Goal: Find specific page/section

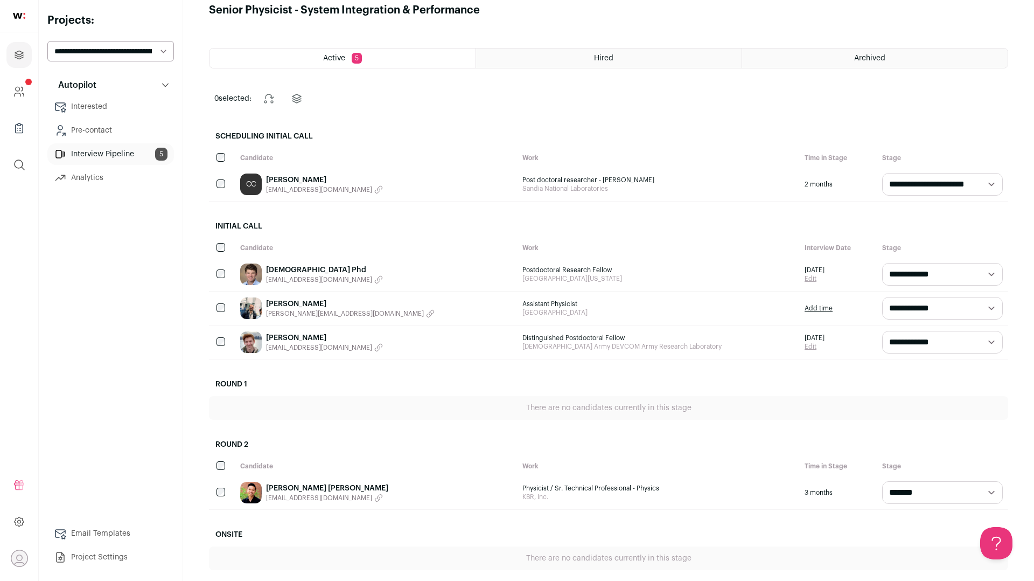
click at [619, 58] on div "Hired" at bounding box center [609, 57] width 266 height 19
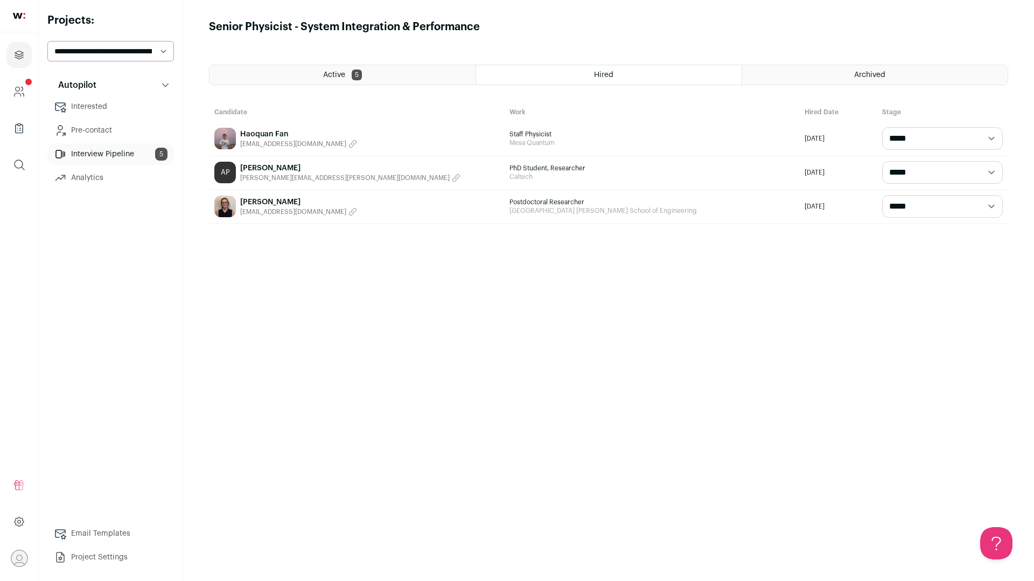
click at [869, 72] on span "Archived" at bounding box center [869, 75] width 31 height 8
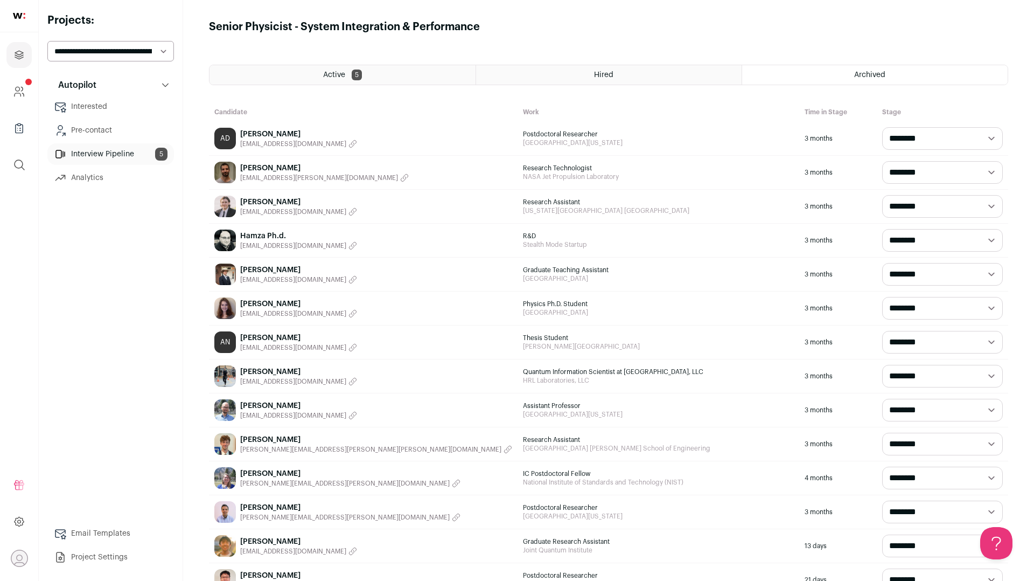
click at [473, 178] on div "[PERSON_NAME] [EMAIL_ADDRESS][PERSON_NAME][DOMAIN_NAME]" at bounding box center [363, 172] width 309 height 33
click at [254, 169] on link "[PERSON_NAME]" at bounding box center [324, 168] width 169 height 11
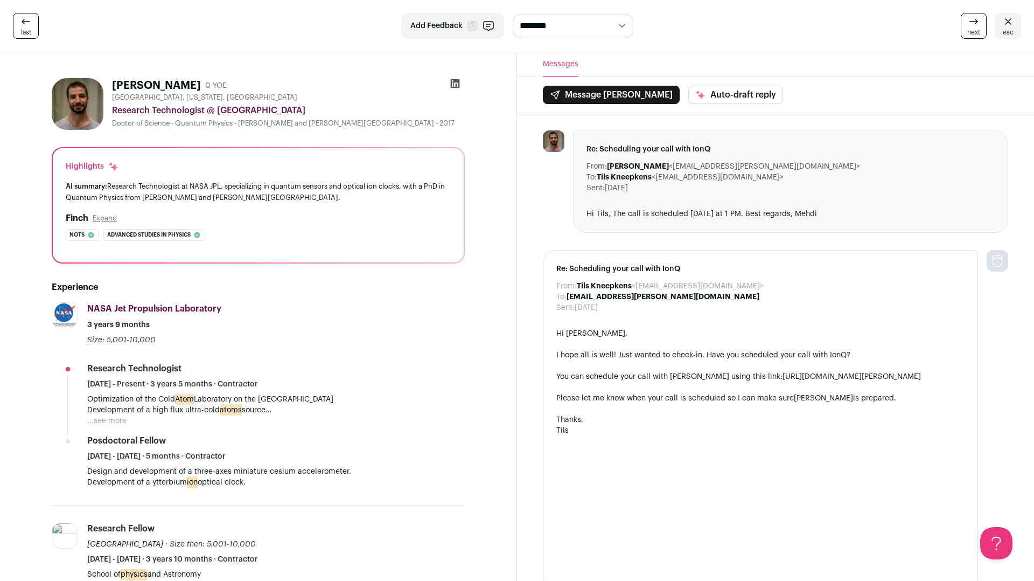
click at [23, 23] on icon at bounding box center [25, 21] width 13 height 13
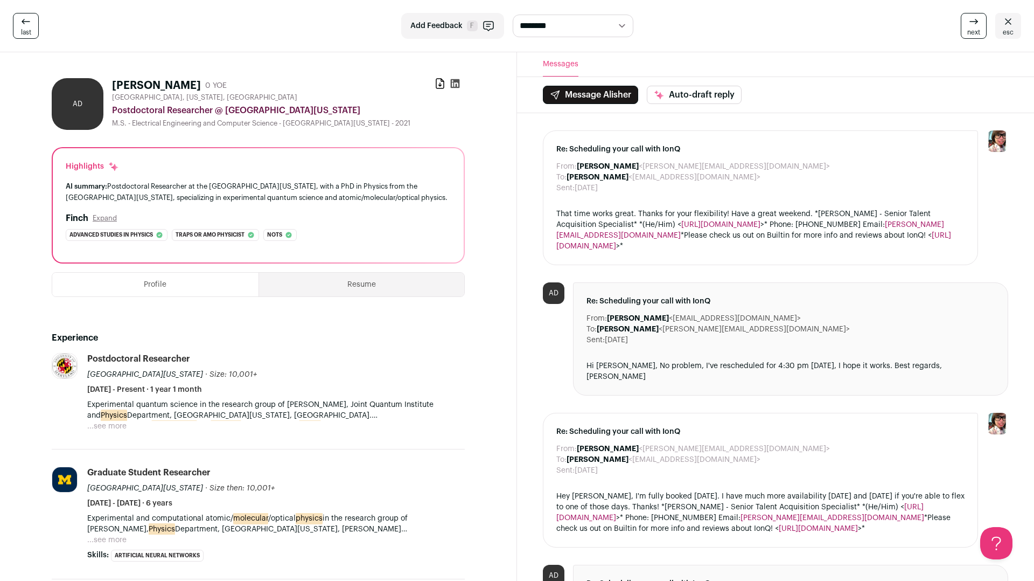
click at [1003, 17] on icon at bounding box center [1008, 21] width 13 height 13
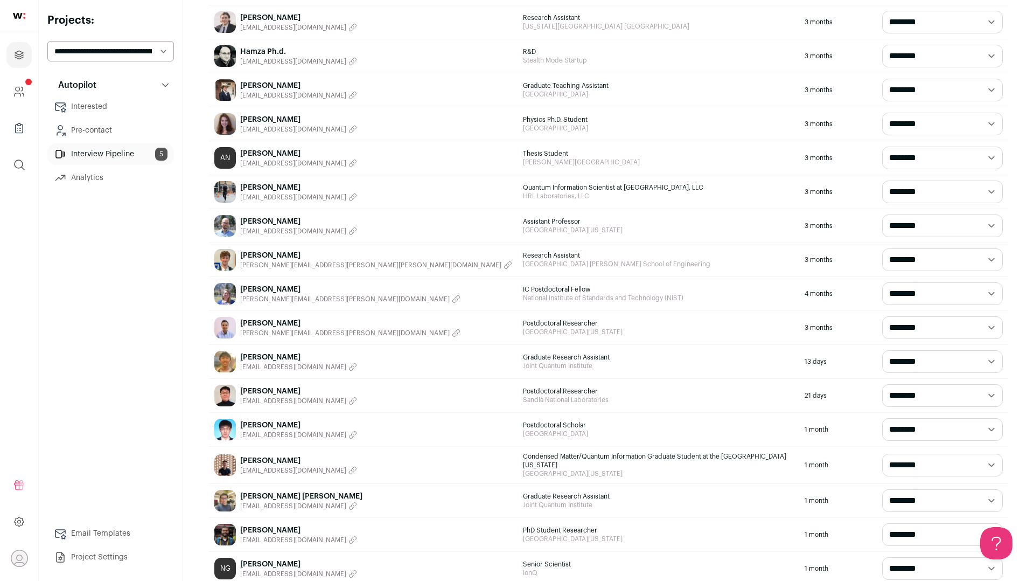
scroll to position [239, 0]
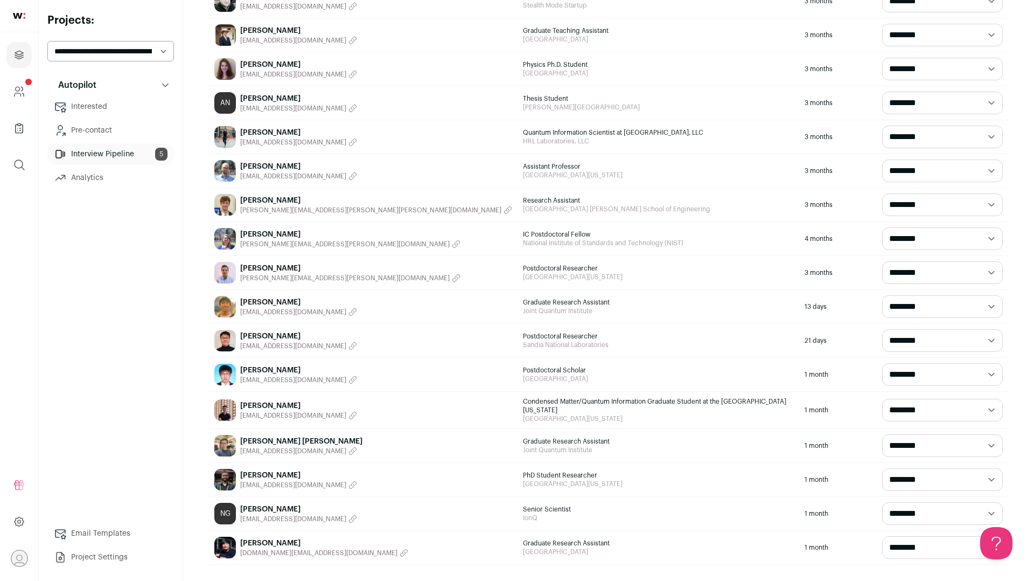
click at [291, 199] on link "[PERSON_NAME]" at bounding box center [376, 200] width 272 height 11
